Goal: Information Seeking & Learning: Learn about a topic

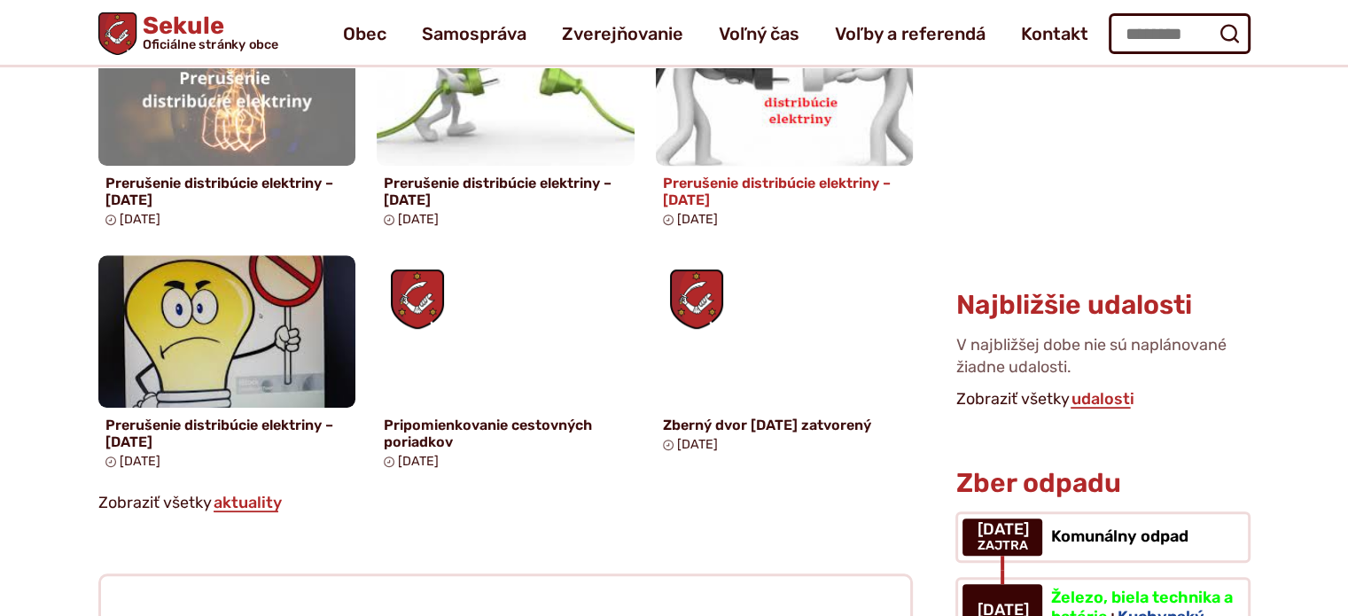
scroll to position [1064, 0]
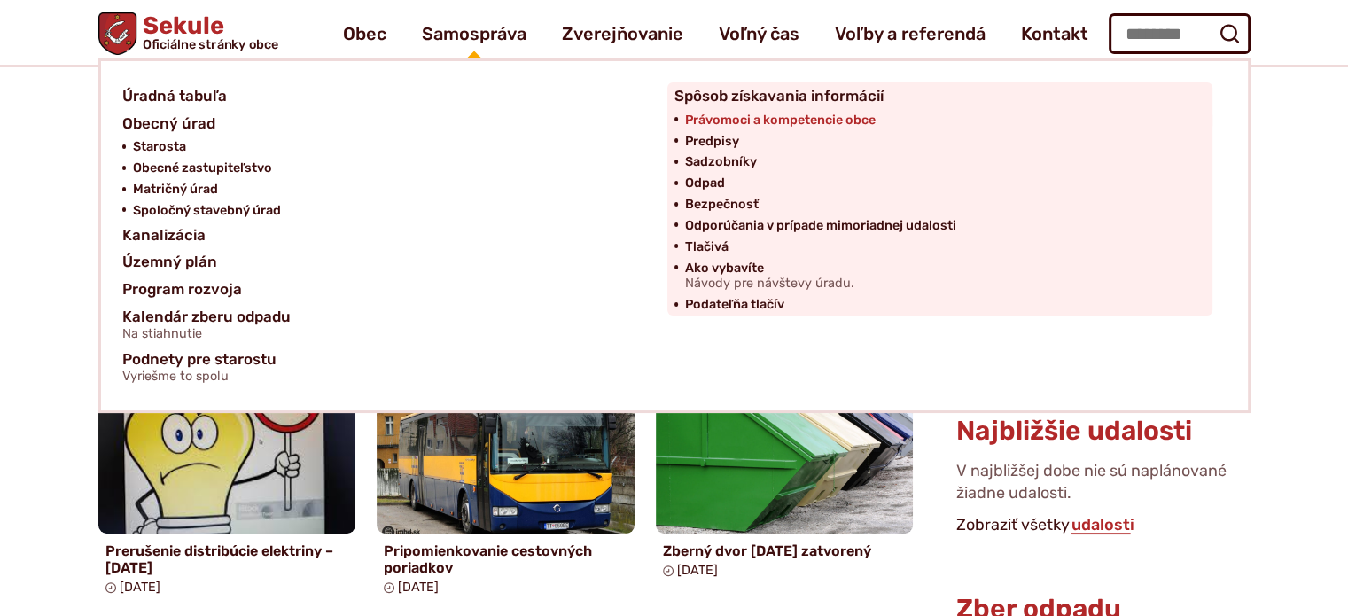
click at [787, 113] on span "Právomoci a kompetencie obce" at bounding box center [780, 120] width 191 height 21
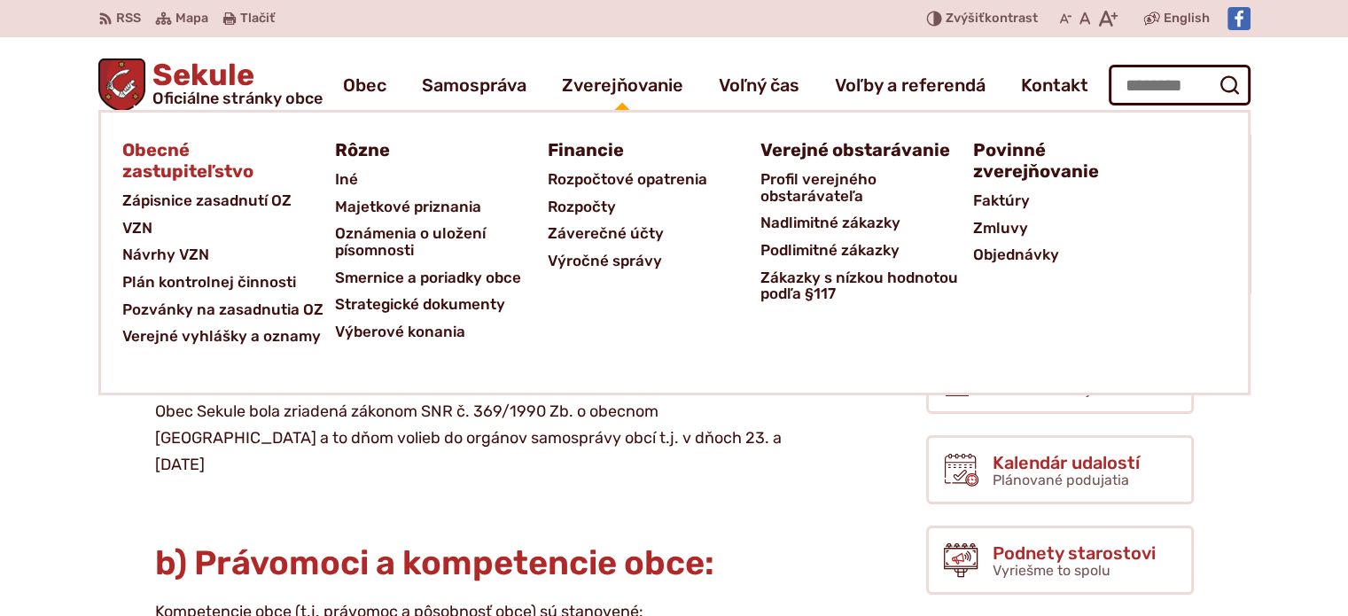
click at [216, 167] on span "Obecné zastupiteľstvo" at bounding box center [217, 160] width 191 height 53
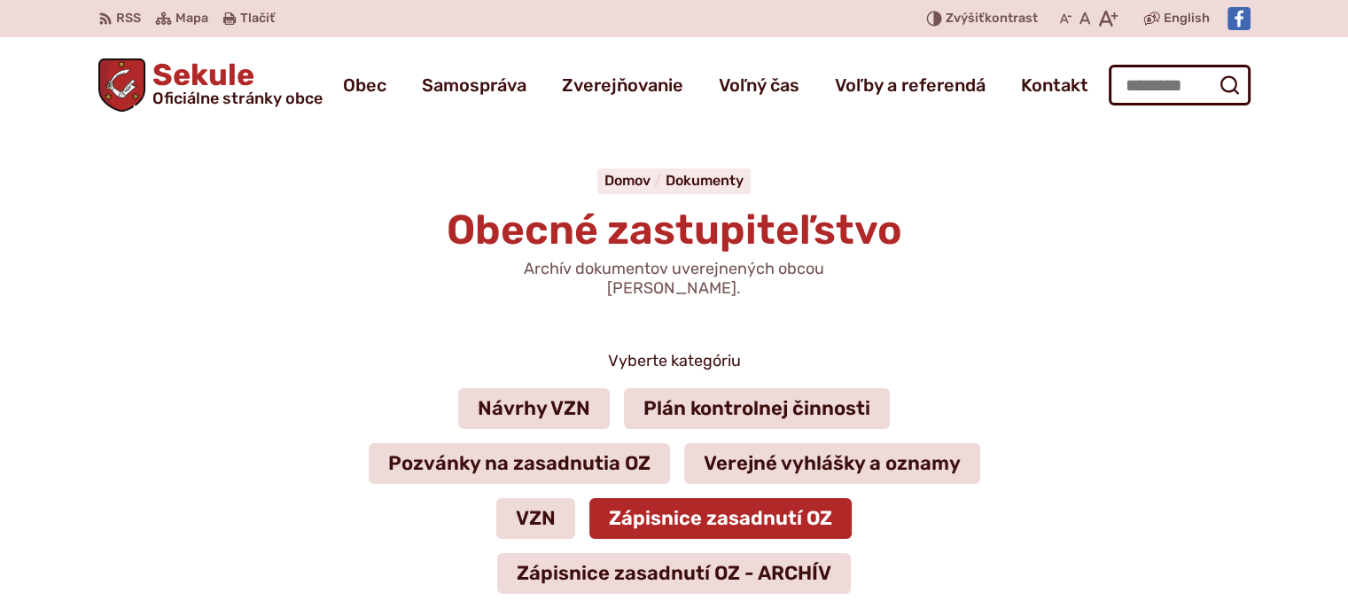
click at [668, 509] on link "Zápisnice zasadnutí OZ" at bounding box center [721, 518] width 262 height 41
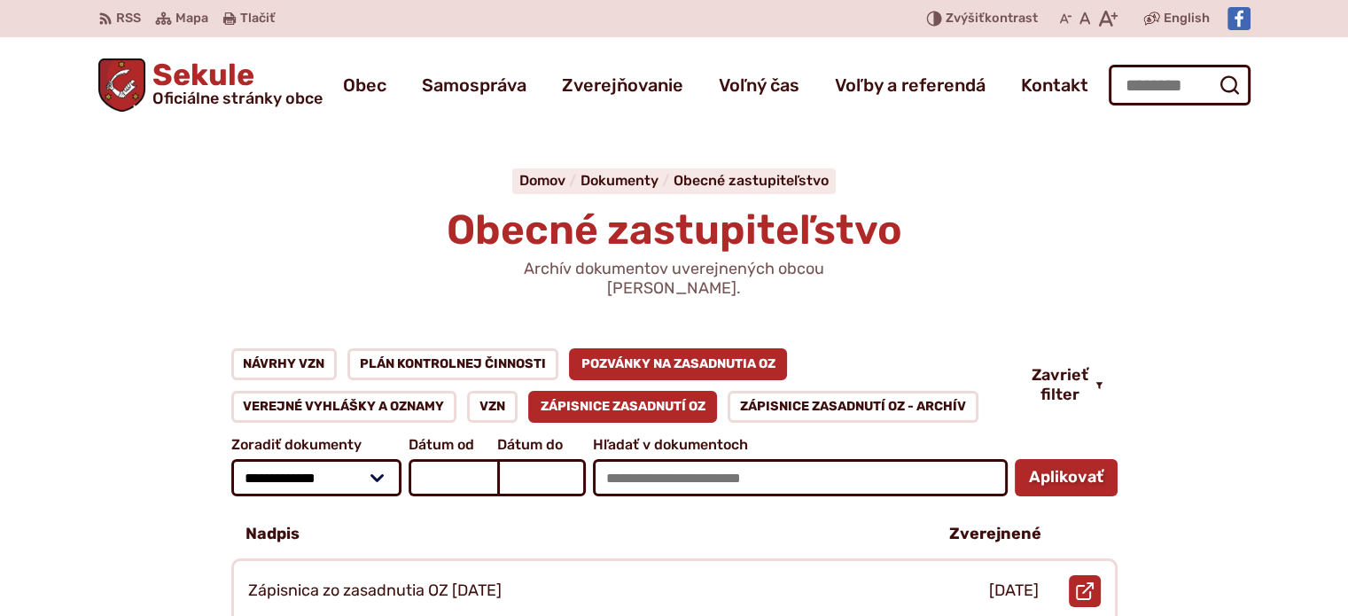
click at [613, 348] on link "Pozvánky na zasadnutia OZ" at bounding box center [678, 364] width 219 height 32
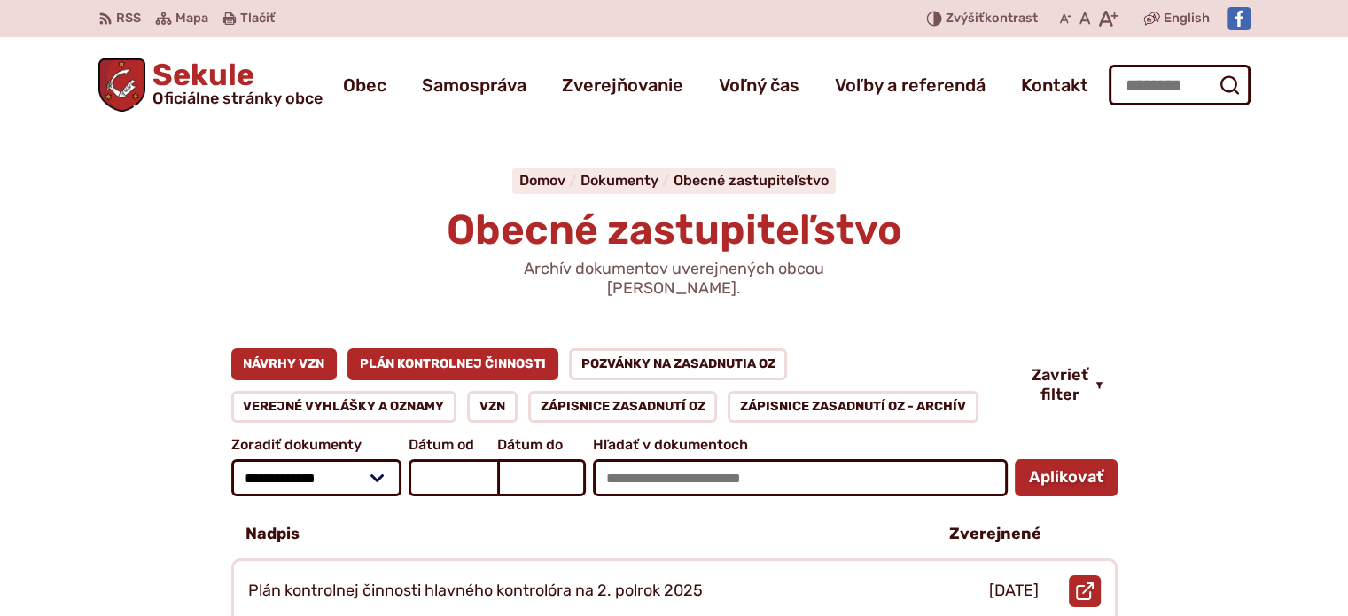
click at [285, 356] on link "Návrhy VZN" at bounding box center [284, 364] width 106 height 32
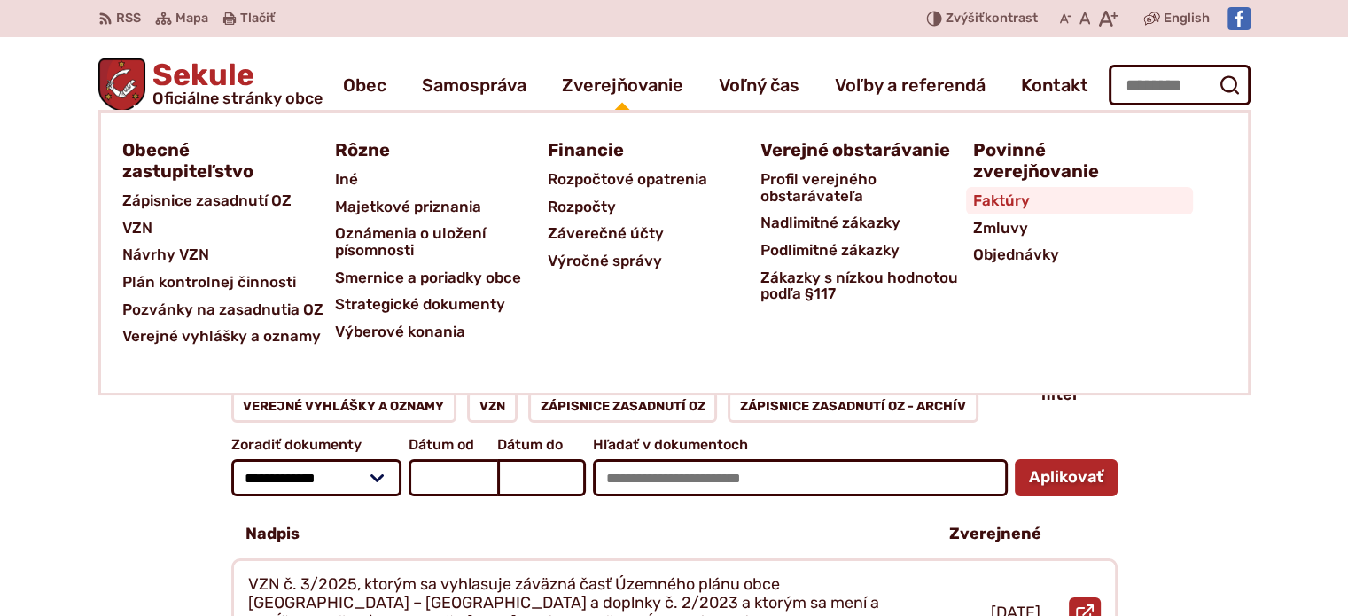
click at [1021, 203] on span "Faktúry" at bounding box center [1001, 200] width 57 height 27
